Goal: Task Accomplishment & Management: Manage account settings

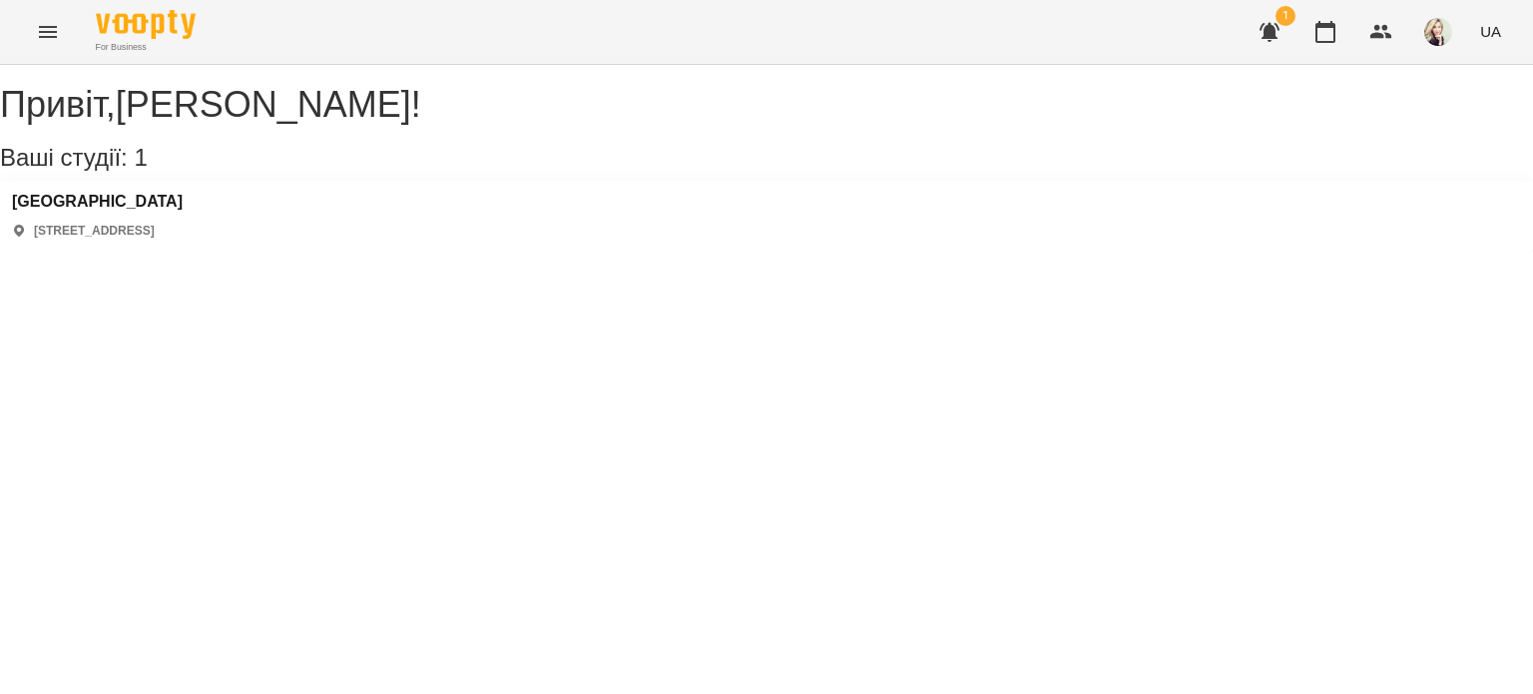
click at [37, 25] on icon "Menu" at bounding box center [48, 32] width 24 height 24
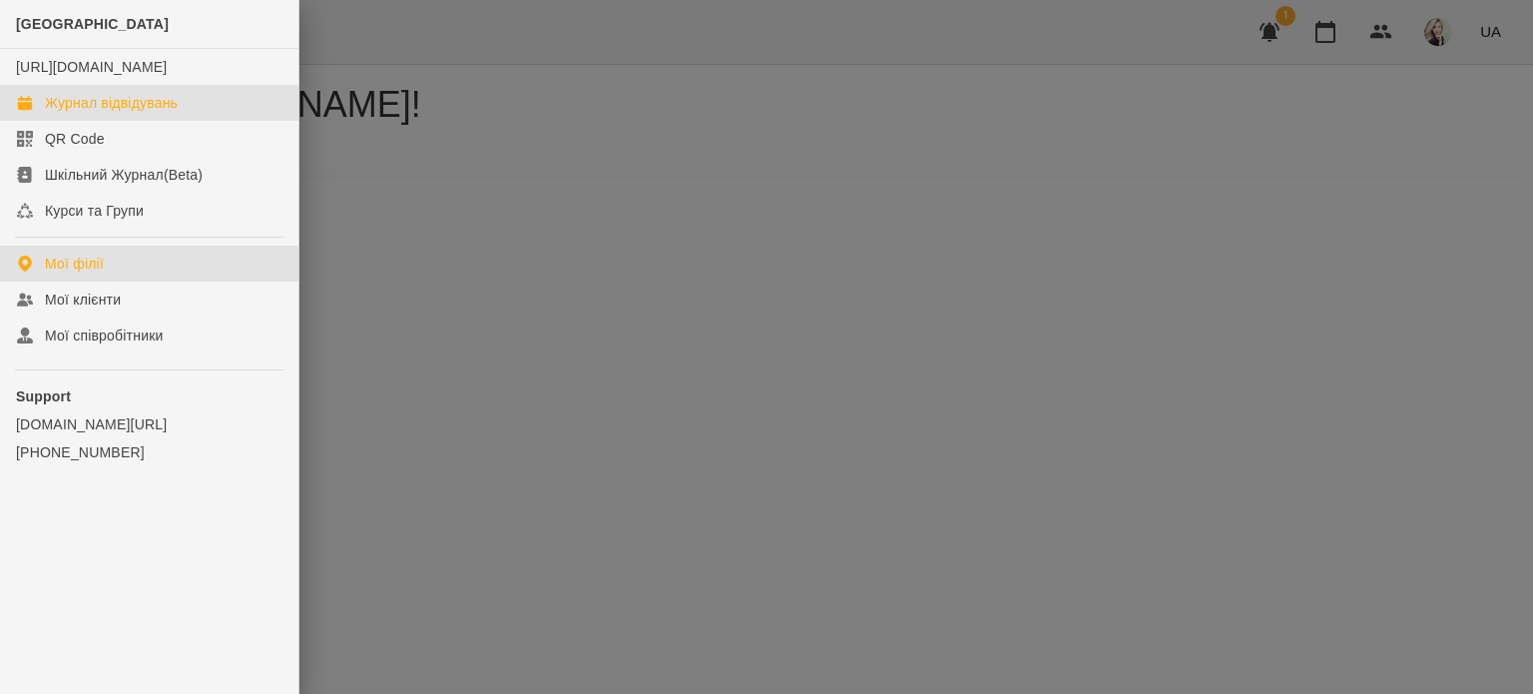
click at [72, 113] on div "Журнал відвідувань" at bounding box center [111, 103] width 133 height 20
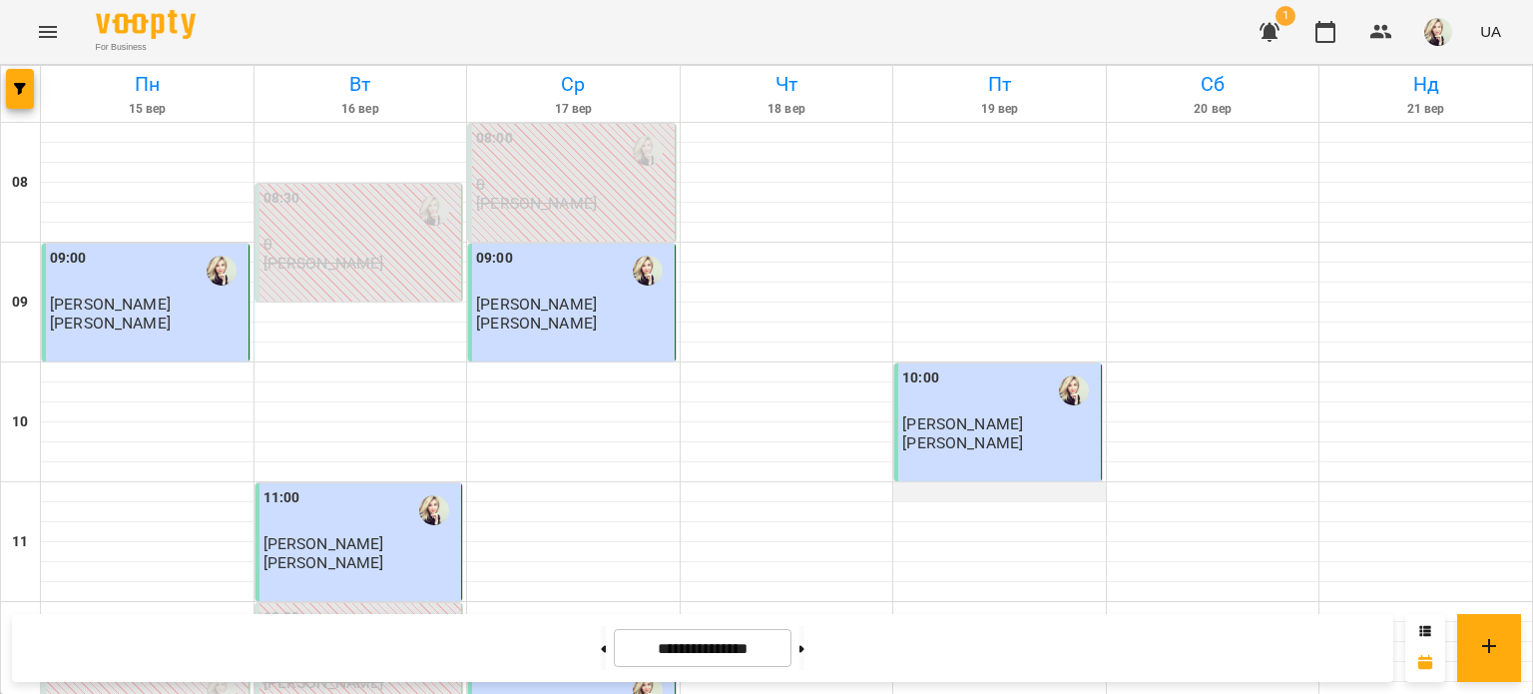
scroll to position [200, 0]
click at [1015, 434] on p "[PERSON_NAME]" at bounding box center [962, 442] width 121 height 17
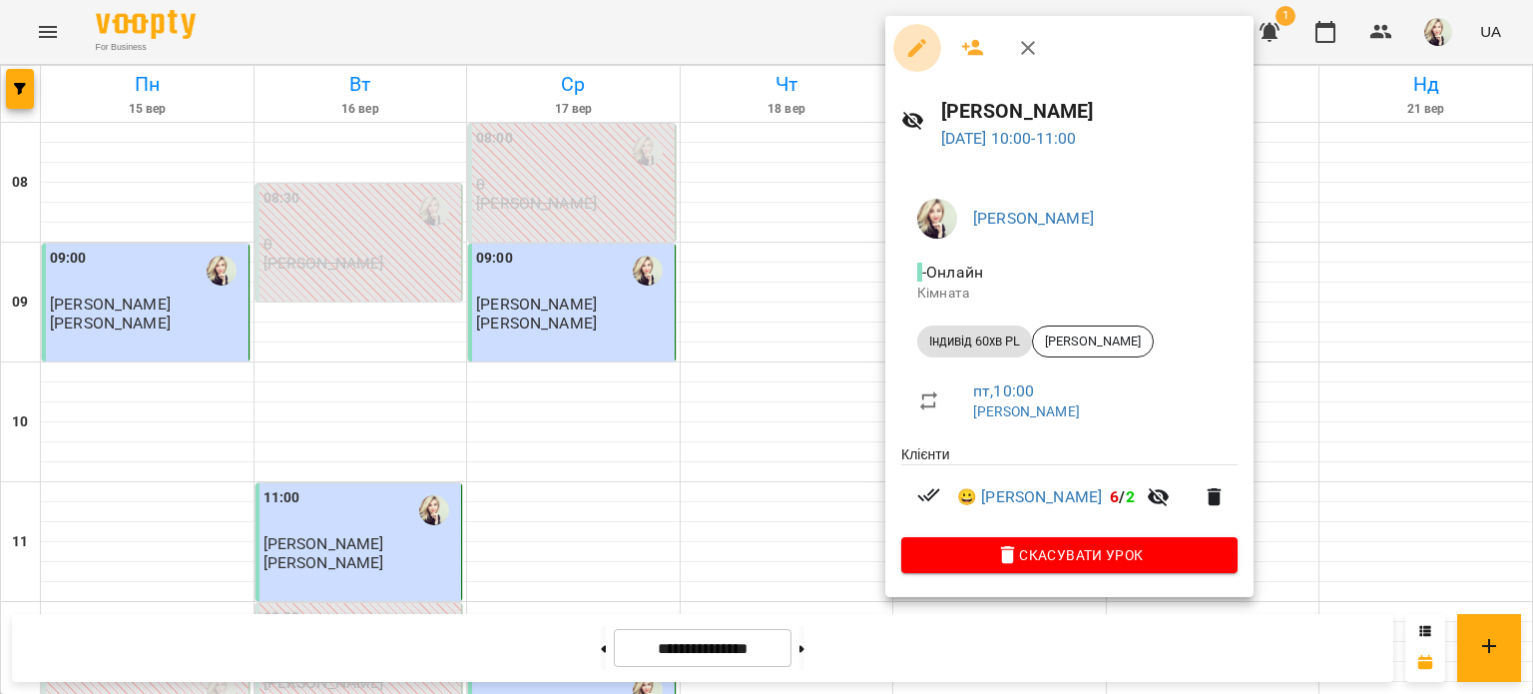
click at [922, 52] on icon "button" at bounding box center [917, 48] width 24 height 24
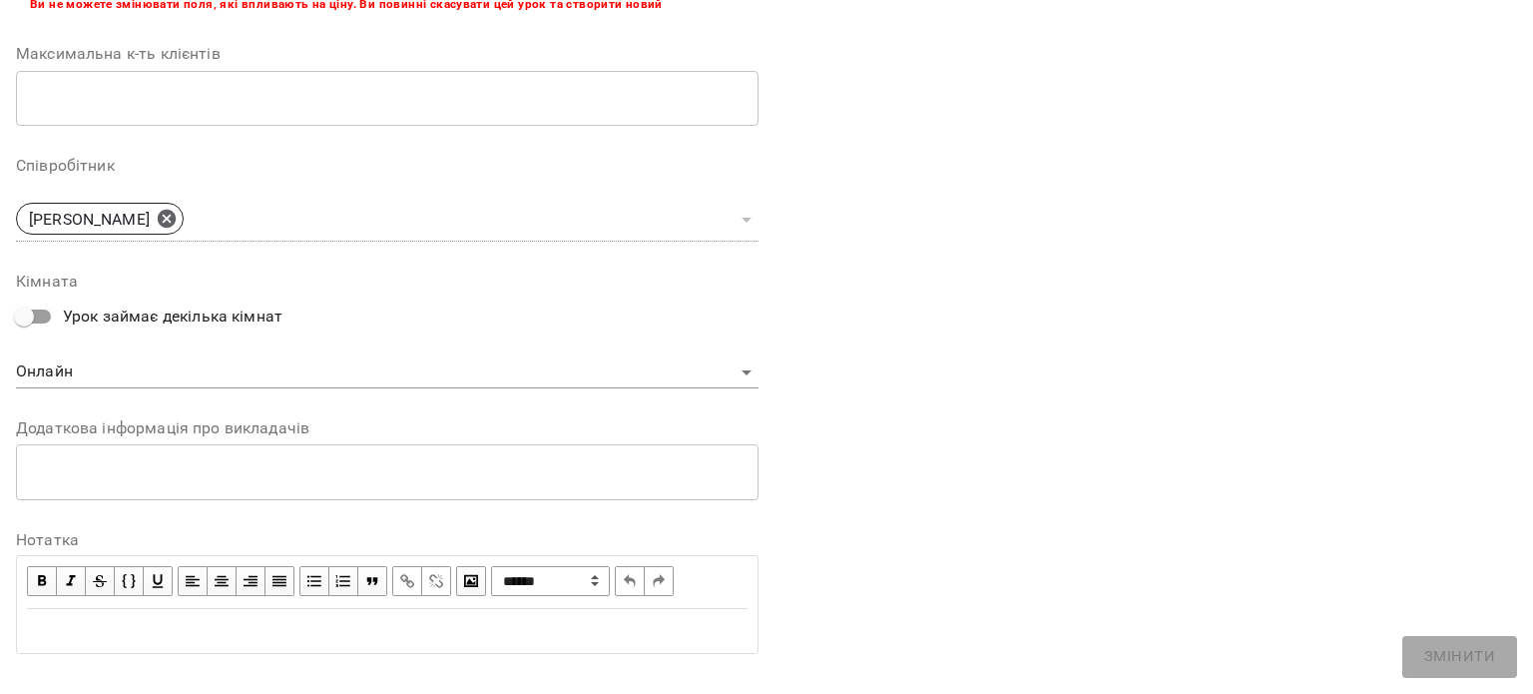
scroll to position [529, 0]
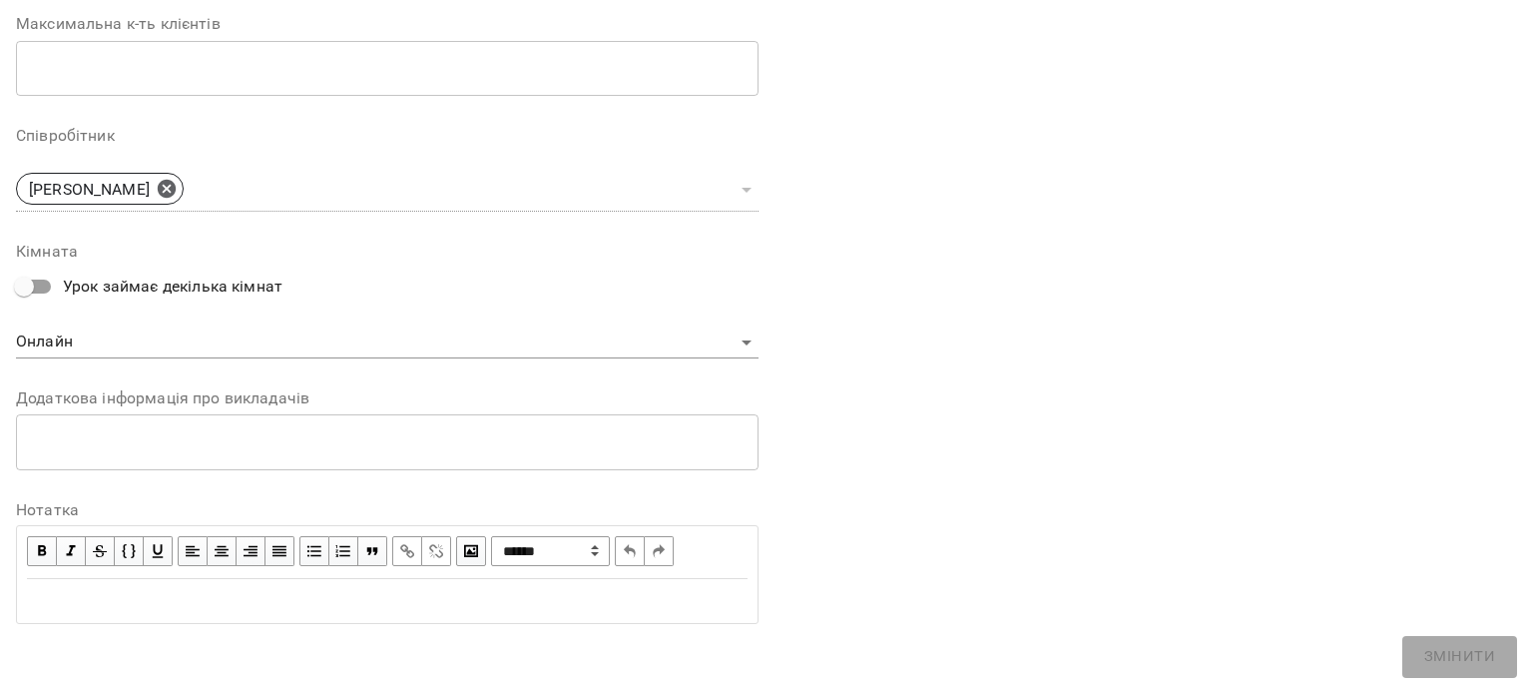
click at [384, 613] on div "Edit text" at bounding box center [387, 601] width 739 height 42
